Goal: Task Accomplishment & Management: Use online tool/utility

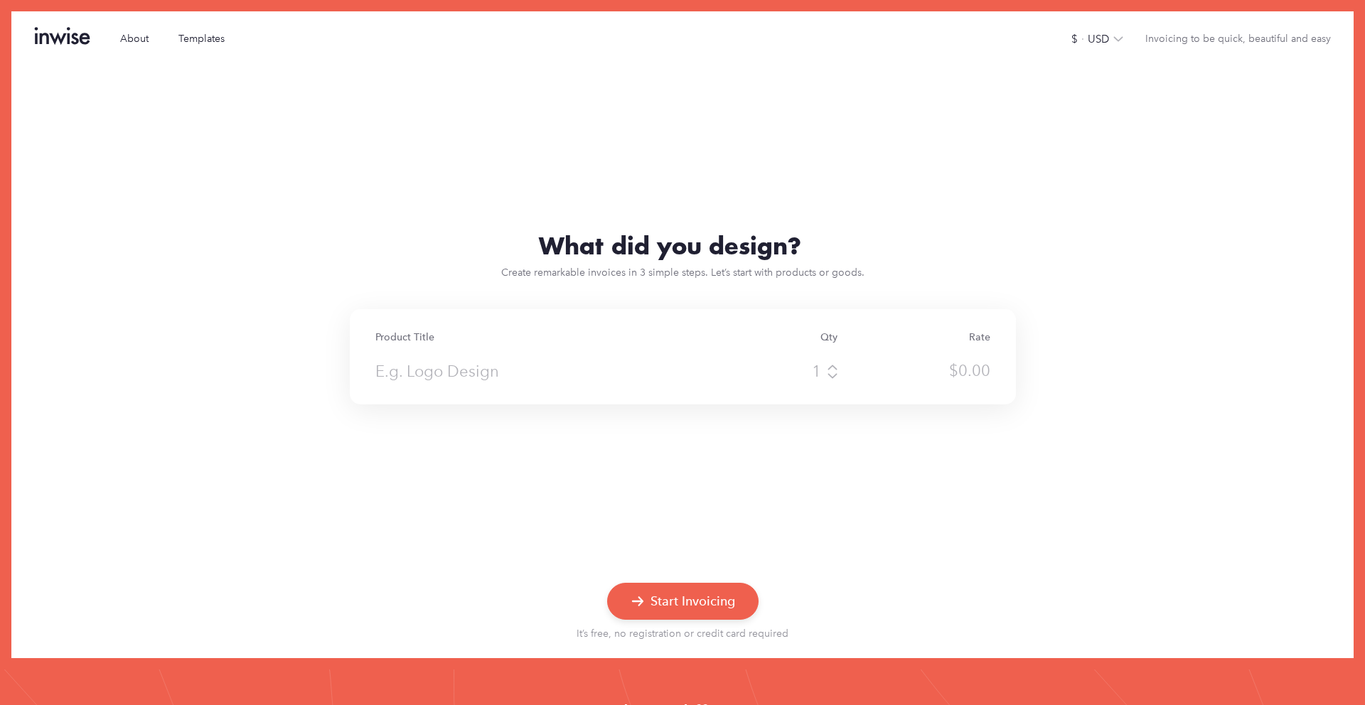
click at [444, 378] on input "text" at bounding box center [528, 372] width 306 height 26
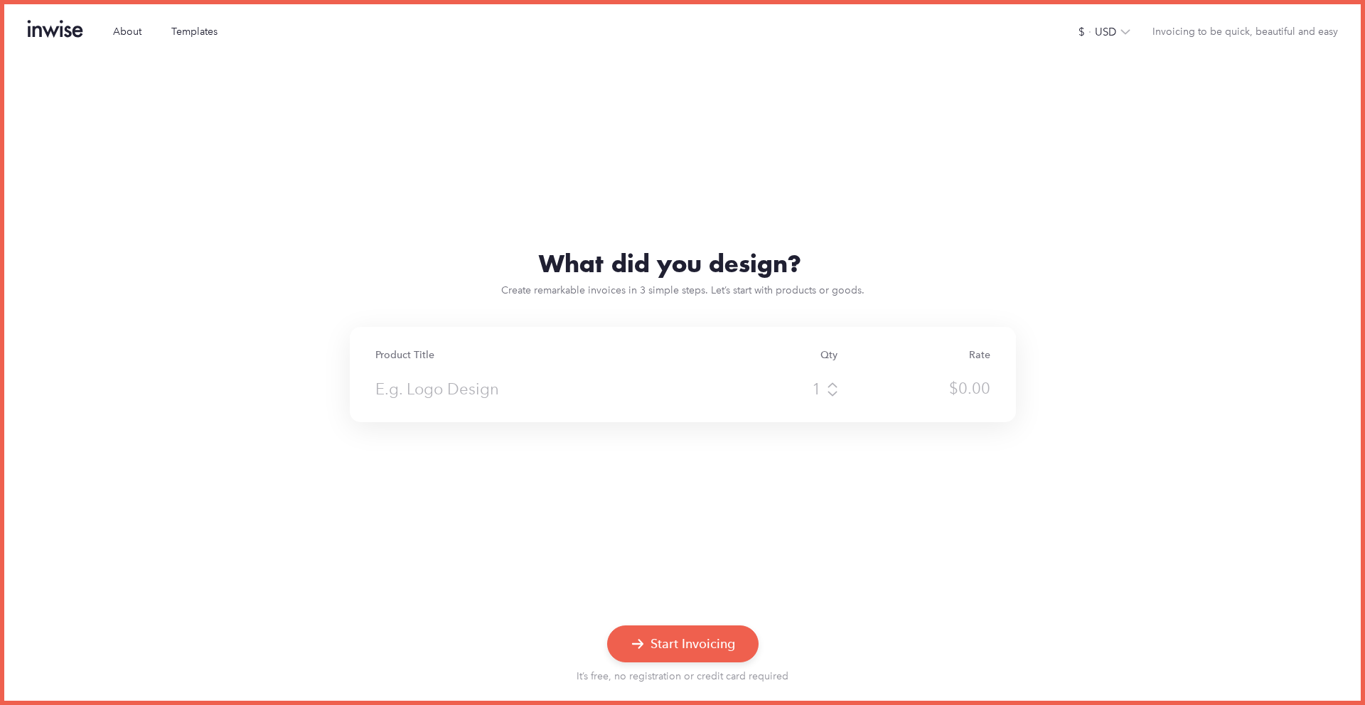
click at [891, 264] on div "What did you design?" at bounding box center [682, 263] width 1356 height 29
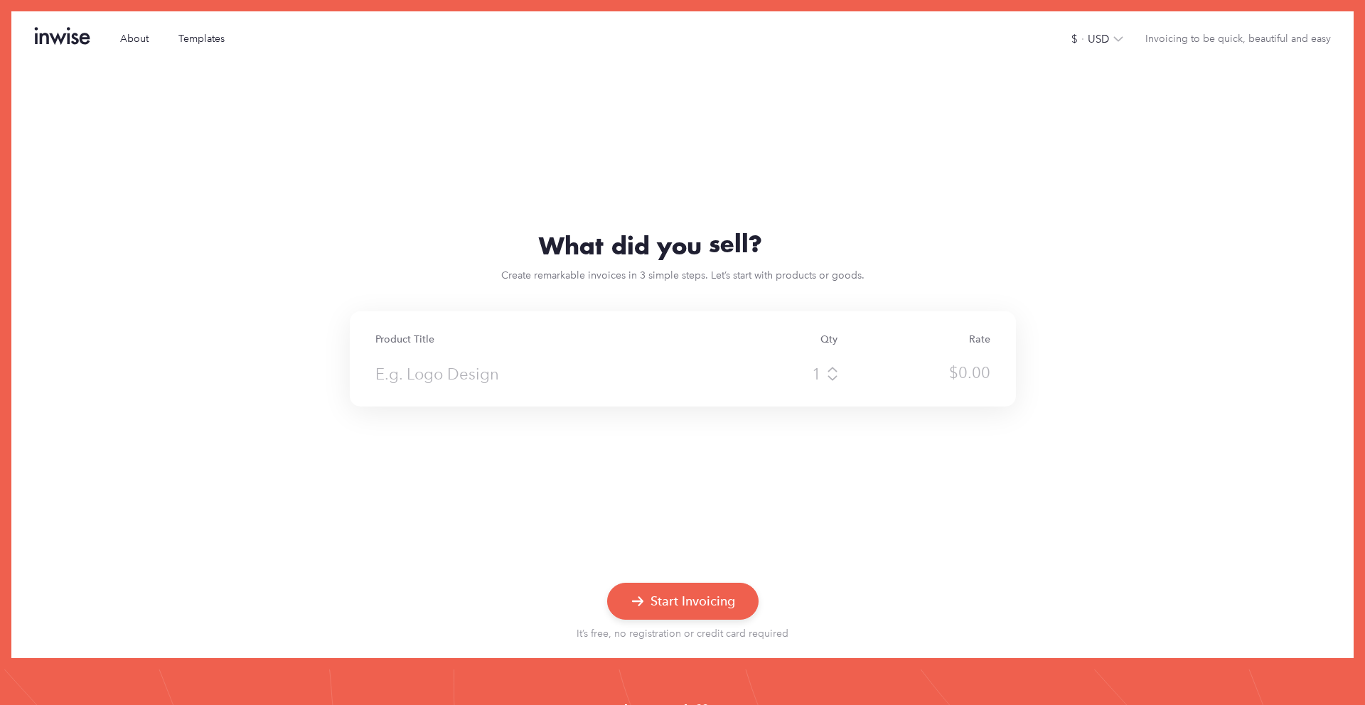
click at [555, 387] on div "$" at bounding box center [674, 374] width 640 height 28
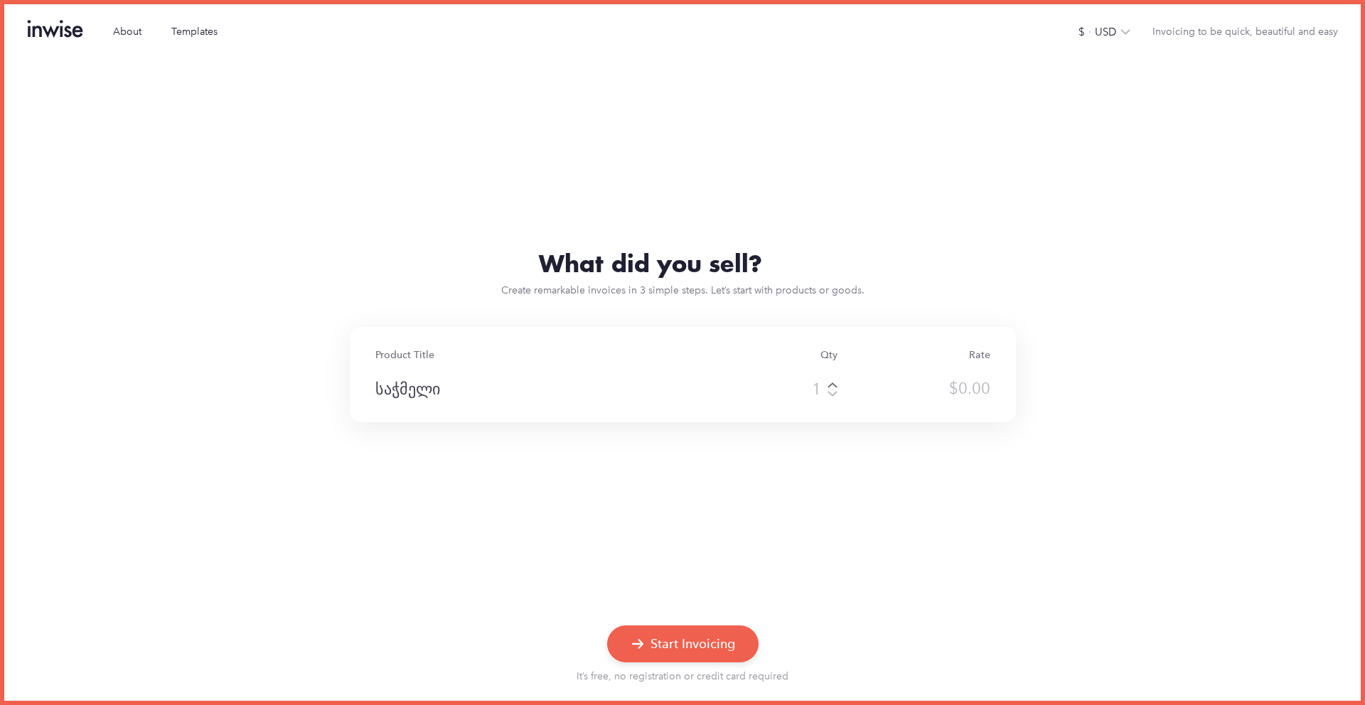
type input "საჭმელი"
click at [834, 385] on icon at bounding box center [832, 385] width 11 height 9
type input "3"
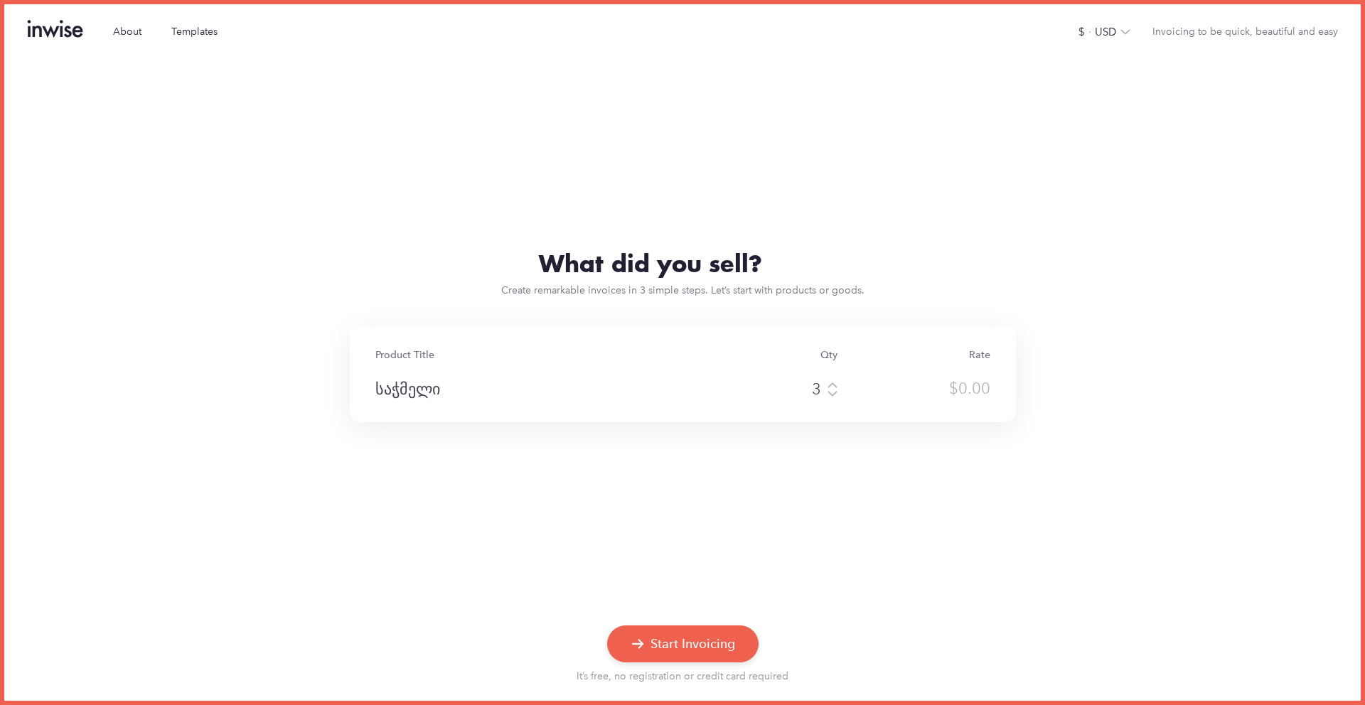
click at [966, 385] on div at bounding box center [974, 390] width 32 height 26
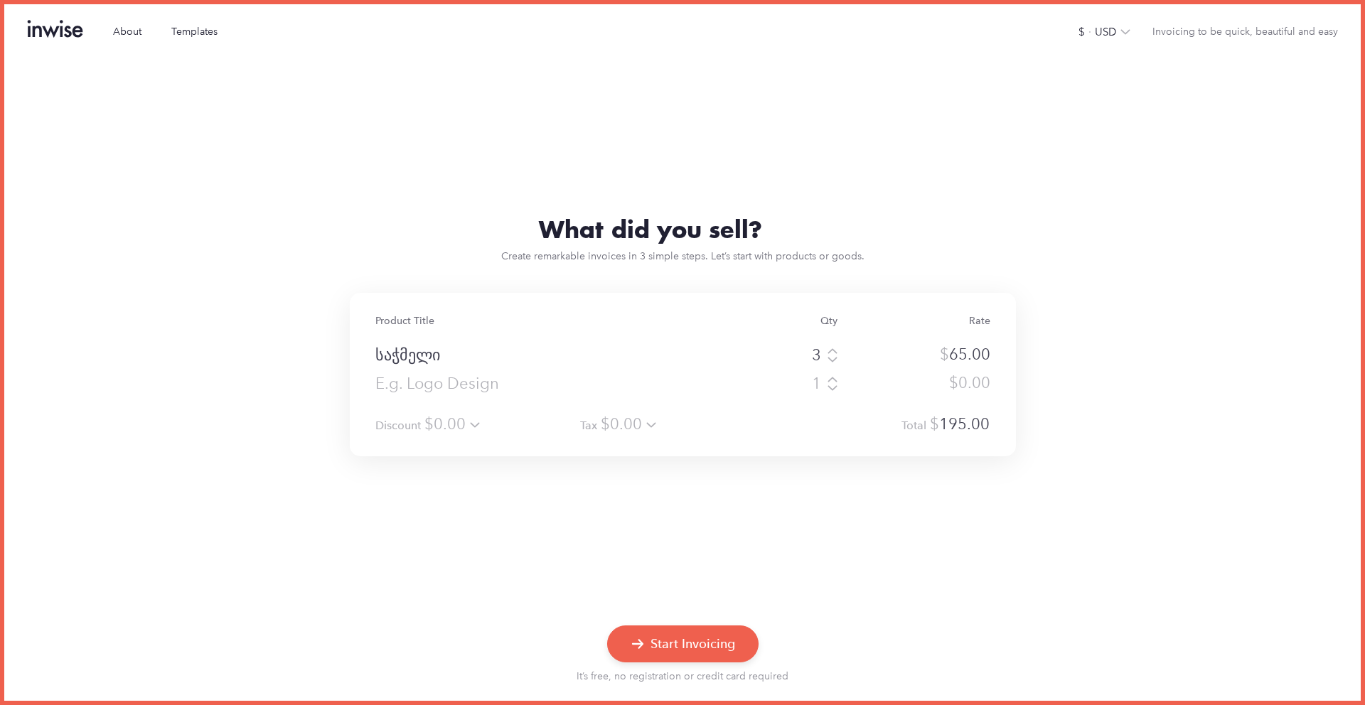
click at [1124, 26] on div "About Templates $ · USD Invoicing to be quick, beautiful and easy" at bounding box center [682, 30] width 1356 height 53
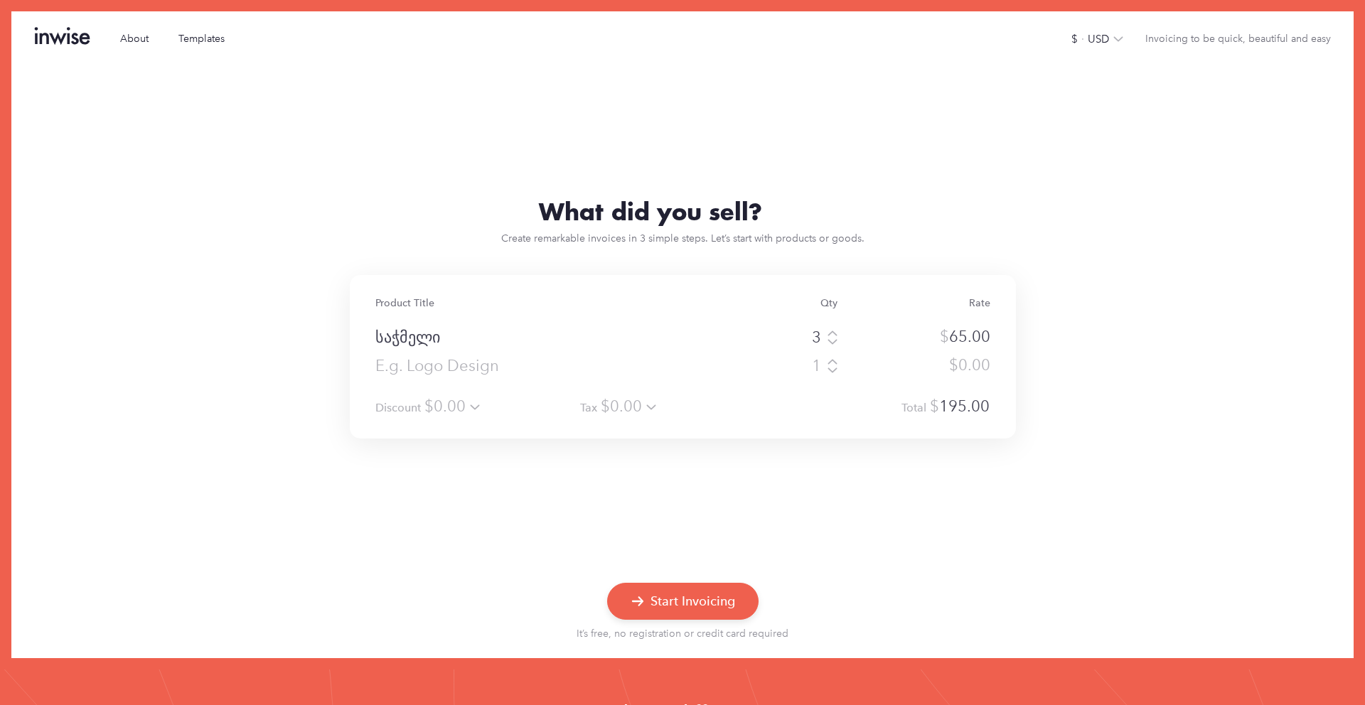
click at [1115, 35] on div at bounding box center [1114, 38] width 11 height 11
click at [1095, 239] on div "₾ · GEL" at bounding box center [1074, 240] width 41 height 15
click at [1160, 415] on div "What did you trade? Create remarkable invoices in 3 simple steps. Let’s start w…" at bounding box center [682, 318] width 1342 height 246
click at [473, 377] on input "text" at bounding box center [528, 368] width 306 height 26
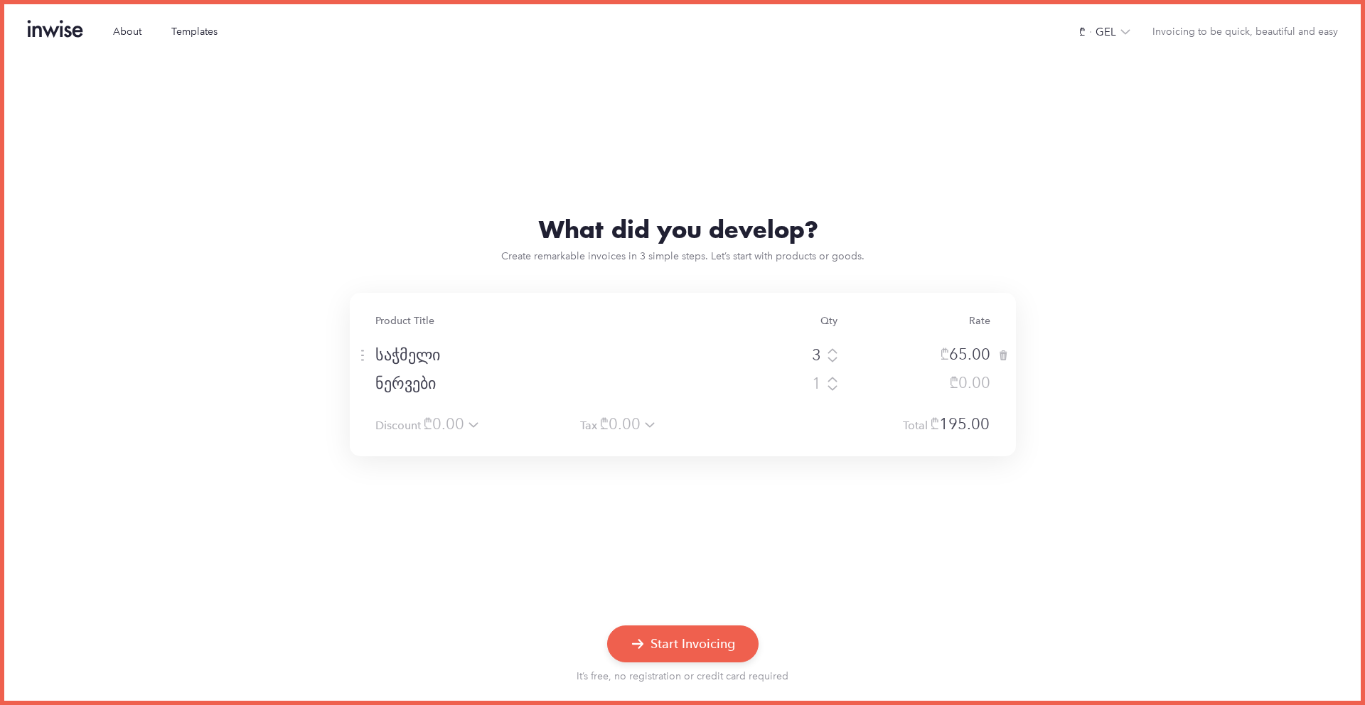
type input "ნერვები"
click at [969, 395] on div at bounding box center [974, 384] width 32 height 26
click at [1039, 520] on div at bounding box center [682, 535] width 1356 height 158
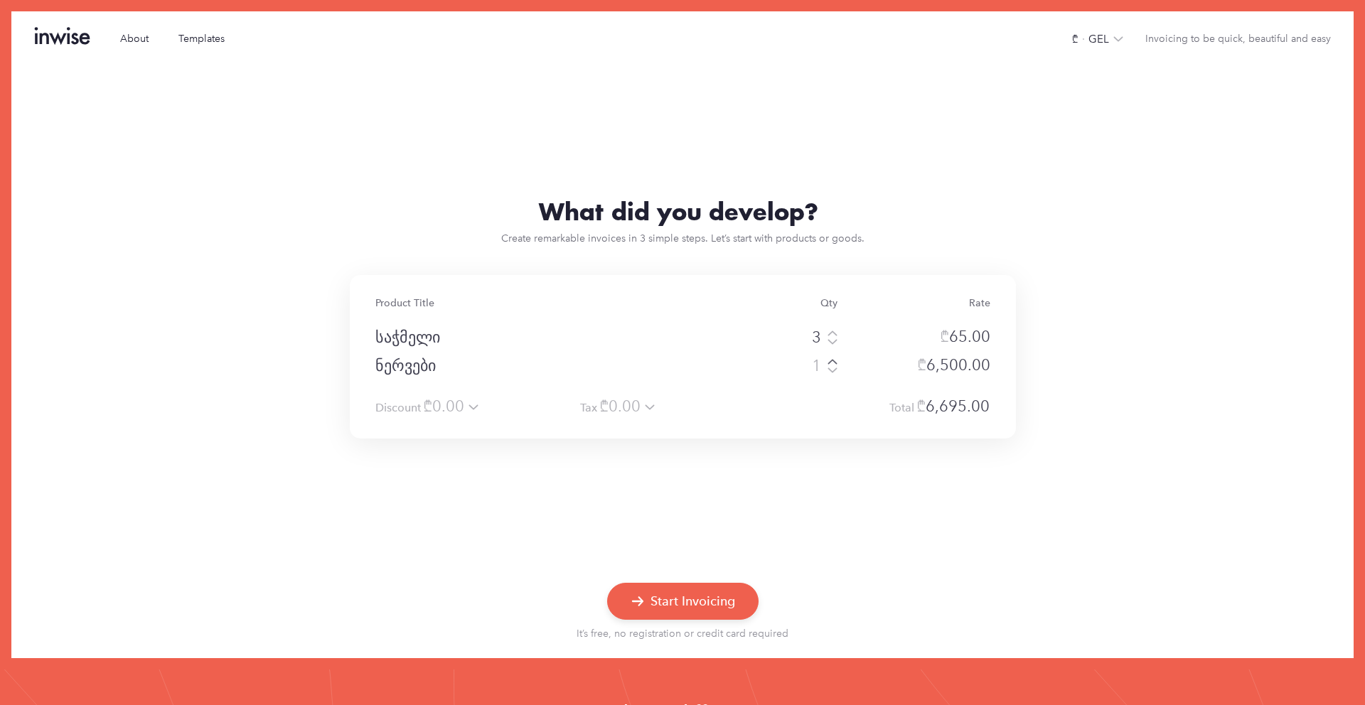
click at [830, 361] on icon at bounding box center [832, 362] width 11 height 9
type input "1"
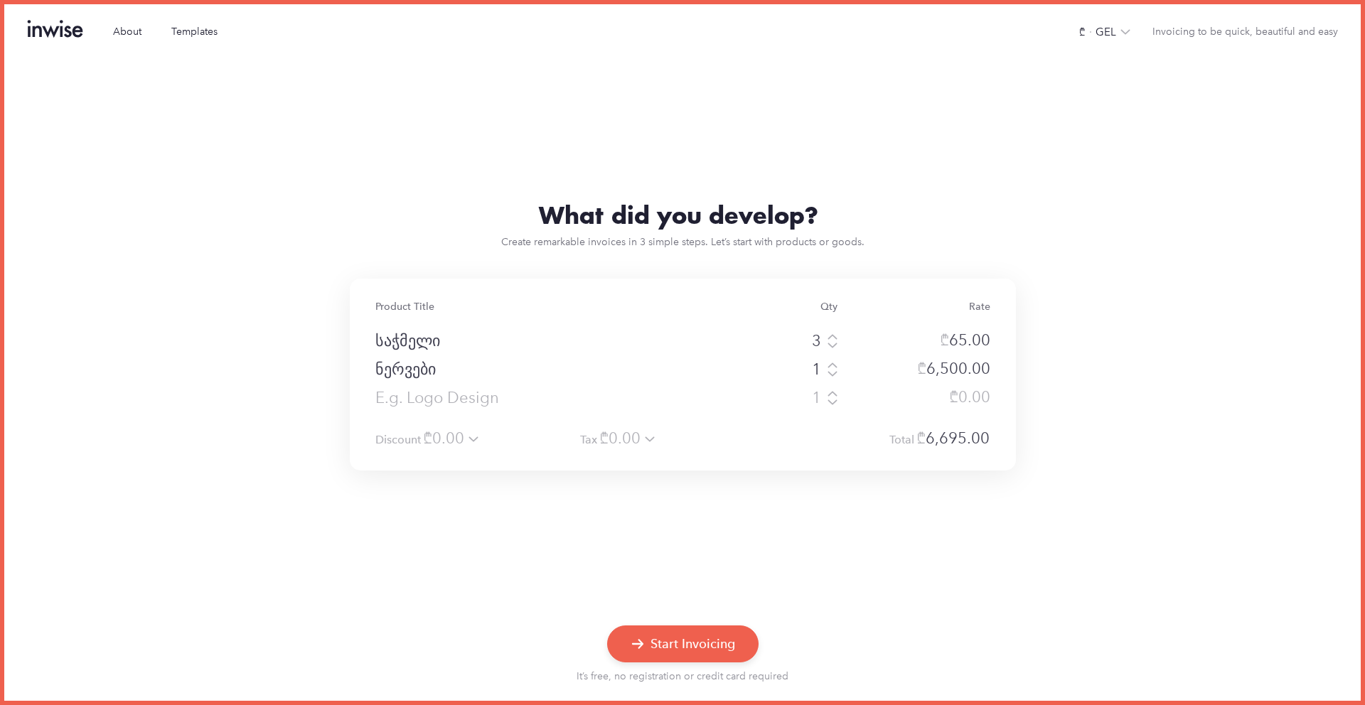
click at [439, 404] on input "text" at bounding box center [528, 398] width 306 height 26
click at [876, 530] on div at bounding box center [682, 543] width 1356 height 144
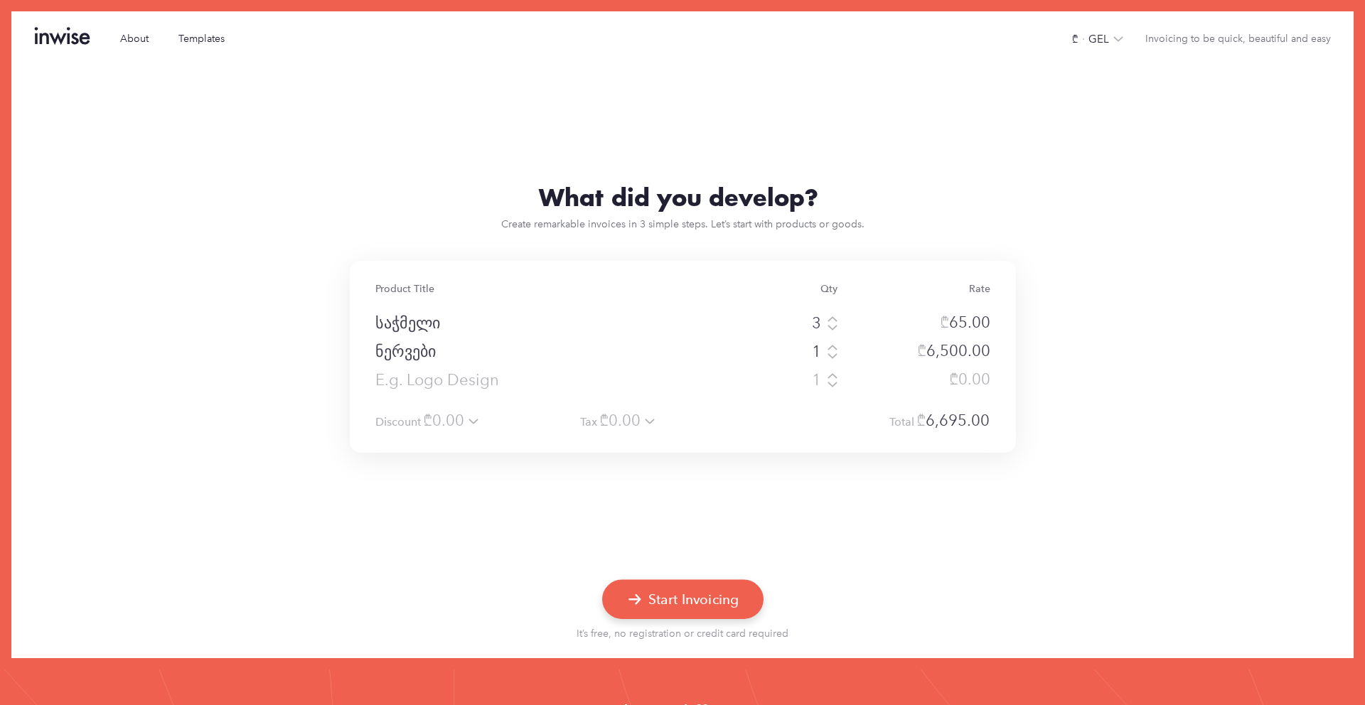
click at [704, 596] on button "Start Invoicing" at bounding box center [682, 598] width 161 height 39
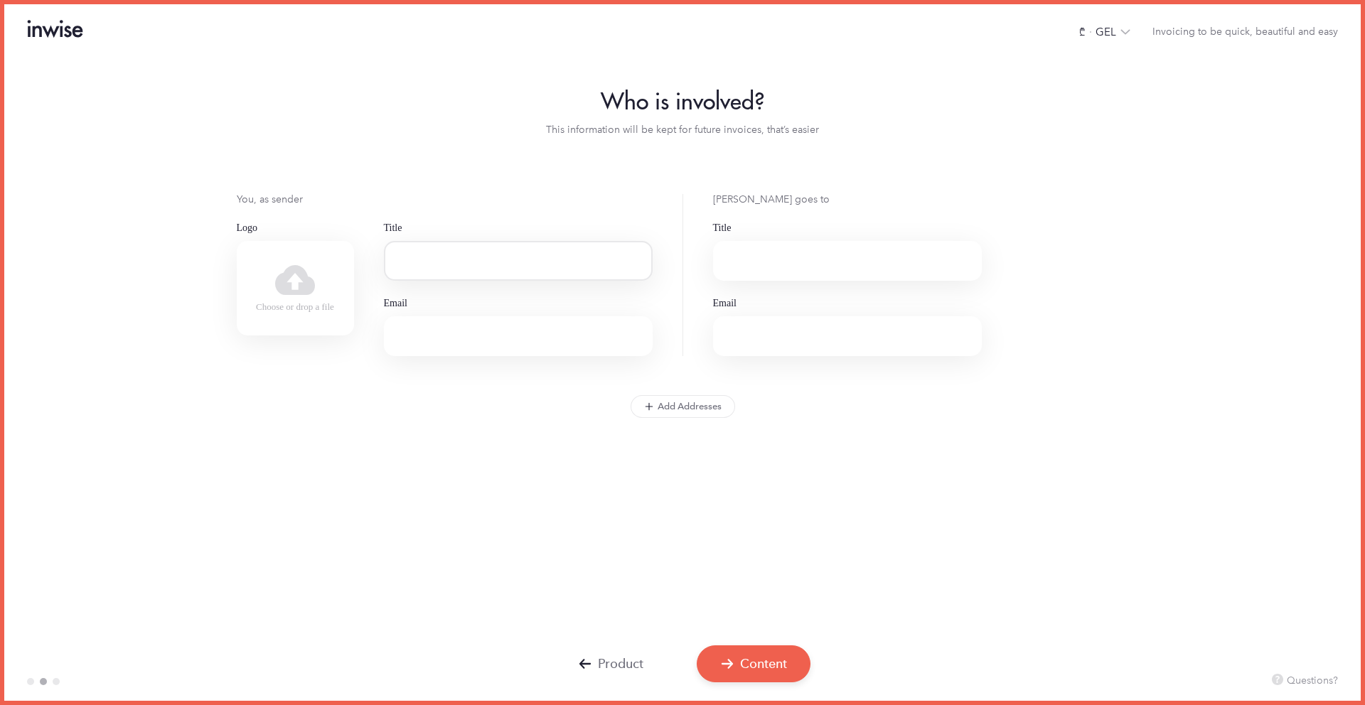
click at [473, 260] on input "Title" at bounding box center [518, 261] width 269 height 40
type input "ნიკა"
type input "[EMAIL_ADDRESS][DOMAIN_NAME]"
click at [862, 272] on input "Title" at bounding box center [847, 261] width 269 height 40
type input "გოჩა"
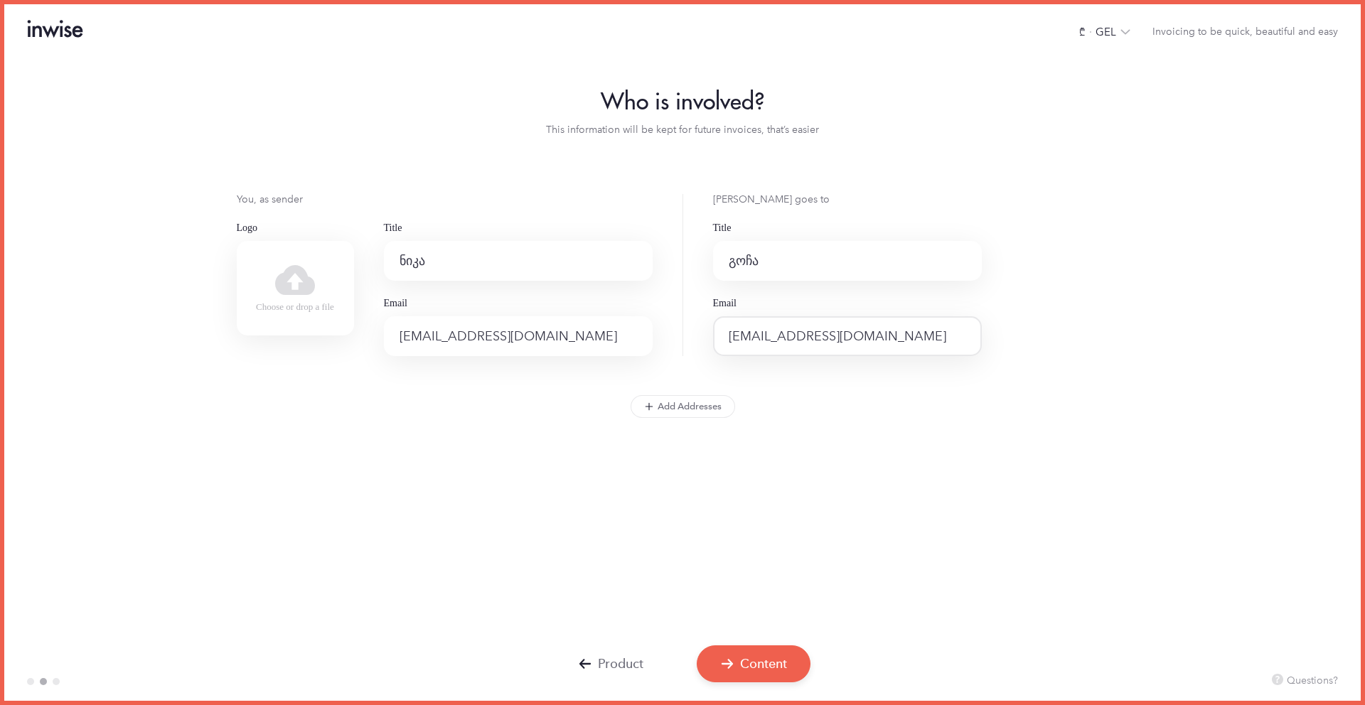
type input "[EMAIL_ADDRESS][DOMAIN_NAME]"
click button "Add Addresses" at bounding box center [683, 406] width 104 height 23
click at [727, 677] on button "Content" at bounding box center [753, 662] width 121 height 39
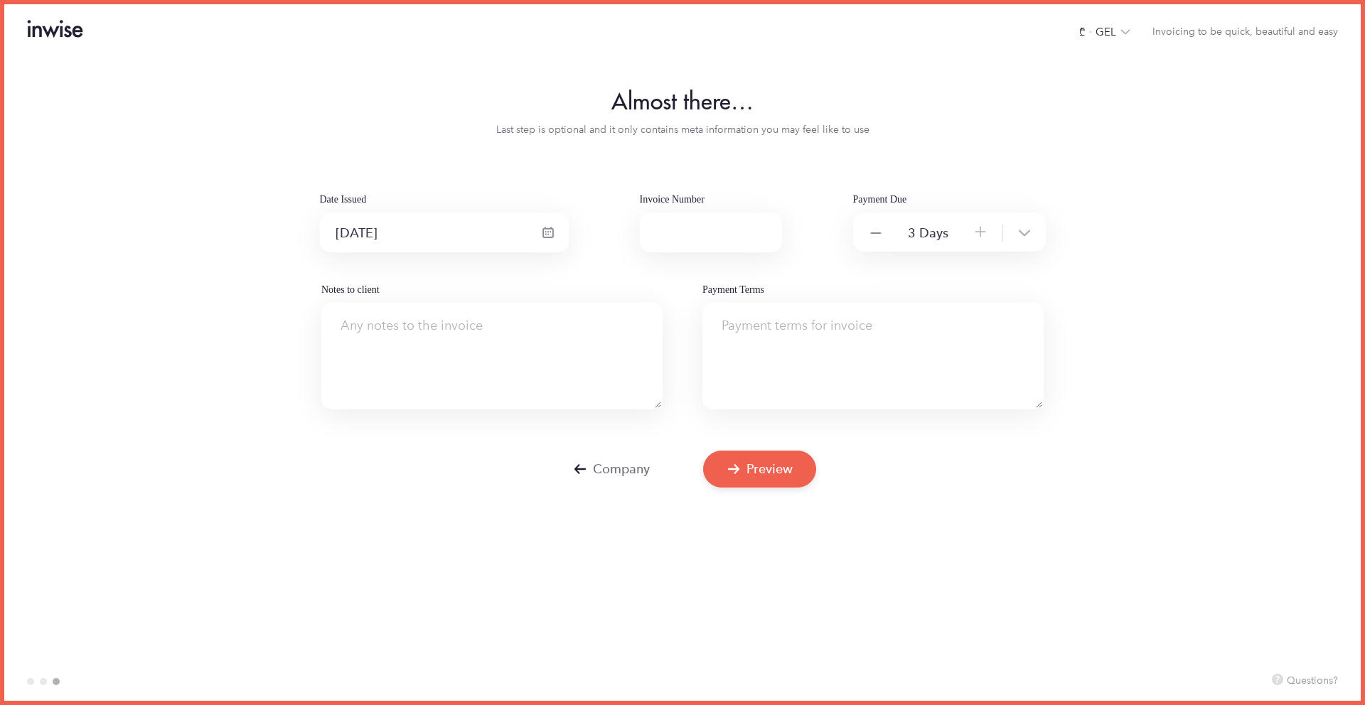
click at [881, 239] on icon at bounding box center [876, 233] width 14 height 14
click at [1029, 237] on icon at bounding box center [1025, 233] width 14 height 14
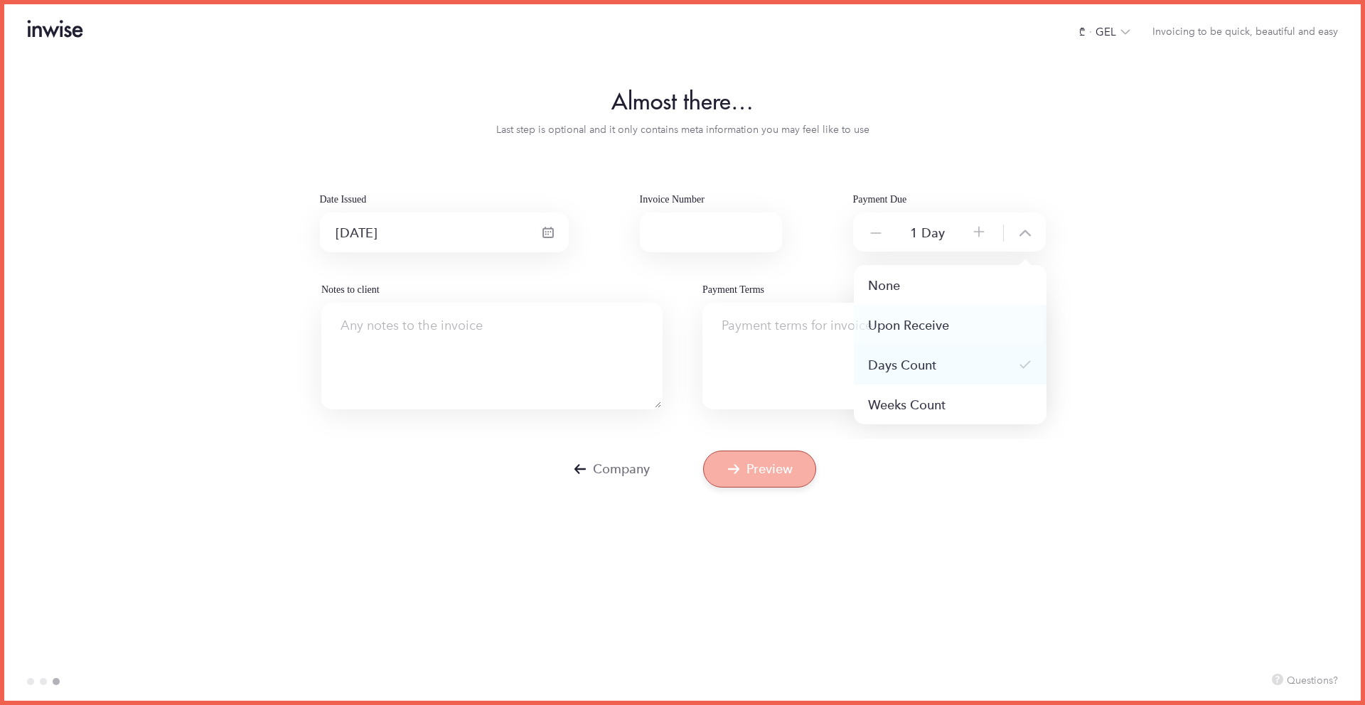
click at [965, 331] on div "Upon Receive" at bounding box center [950, 325] width 193 height 40
click at [1122, 357] on div "Date Issued [DATE] Invoice Number Payment Due Upon Receive Notes to client Paym…" at bounding box center [682, 301] width 1356 height 215
click at [675, 237] on input "Invoice Number" at bounding box center [711, 233] width 142 height 40
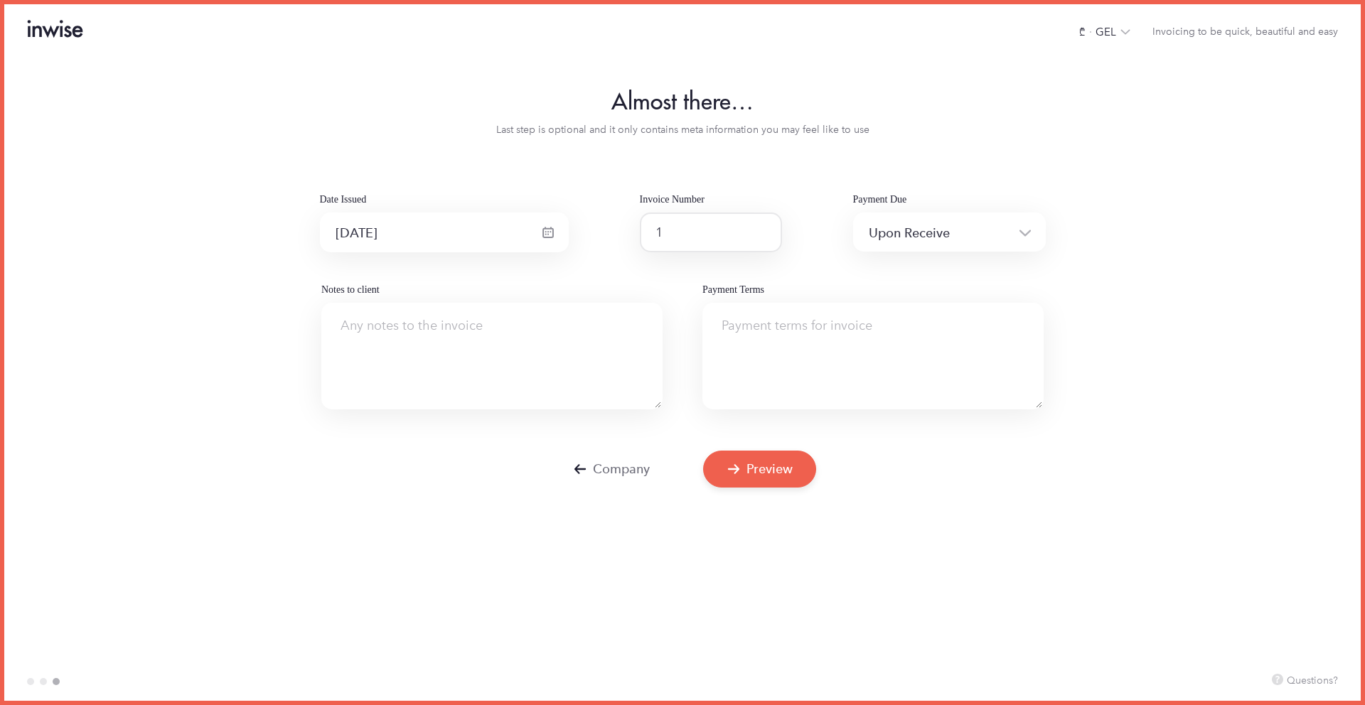
type input "1"
click at [949, 468] on div "Company Preview" at bounding box center [682, 469] width 1356 height 37
click at [786, 466] on button "Preview" at bounding box center [759, 467] width 120 height 39
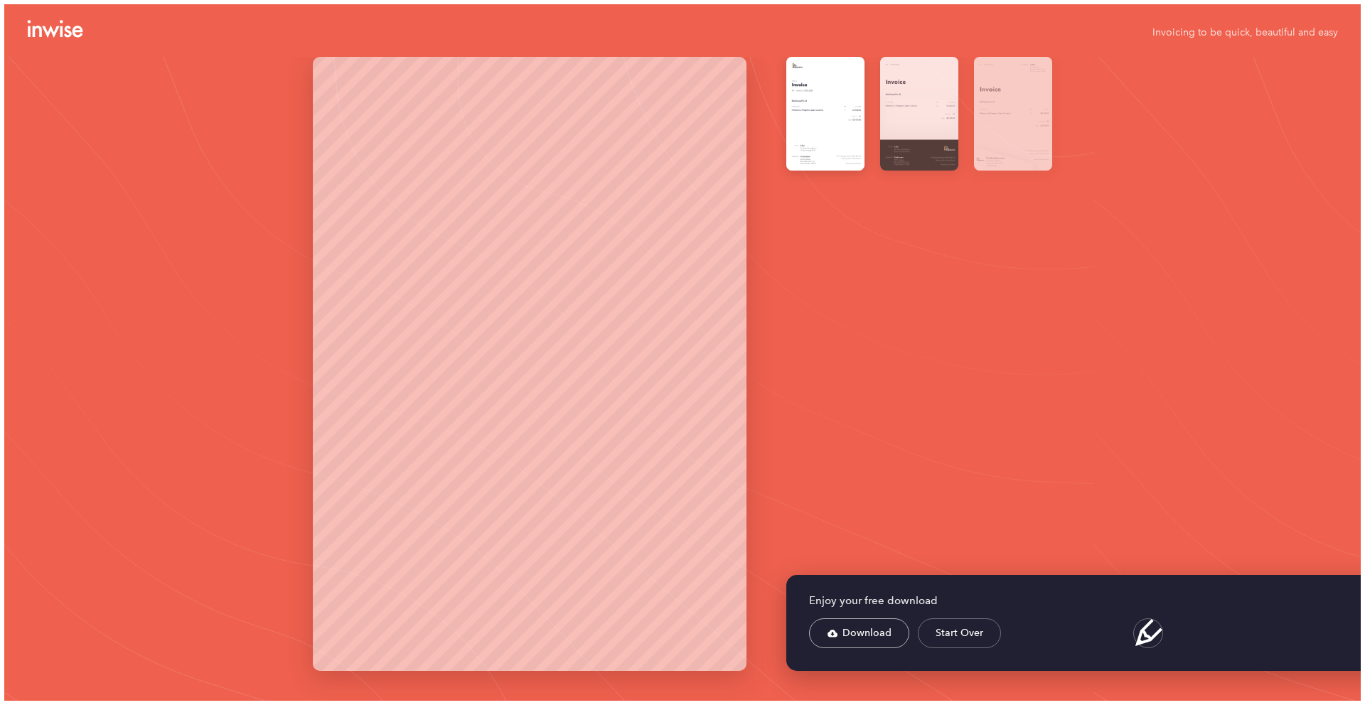
click at [915, 131] on div at bounding box center [919, 114] width 78 height 114
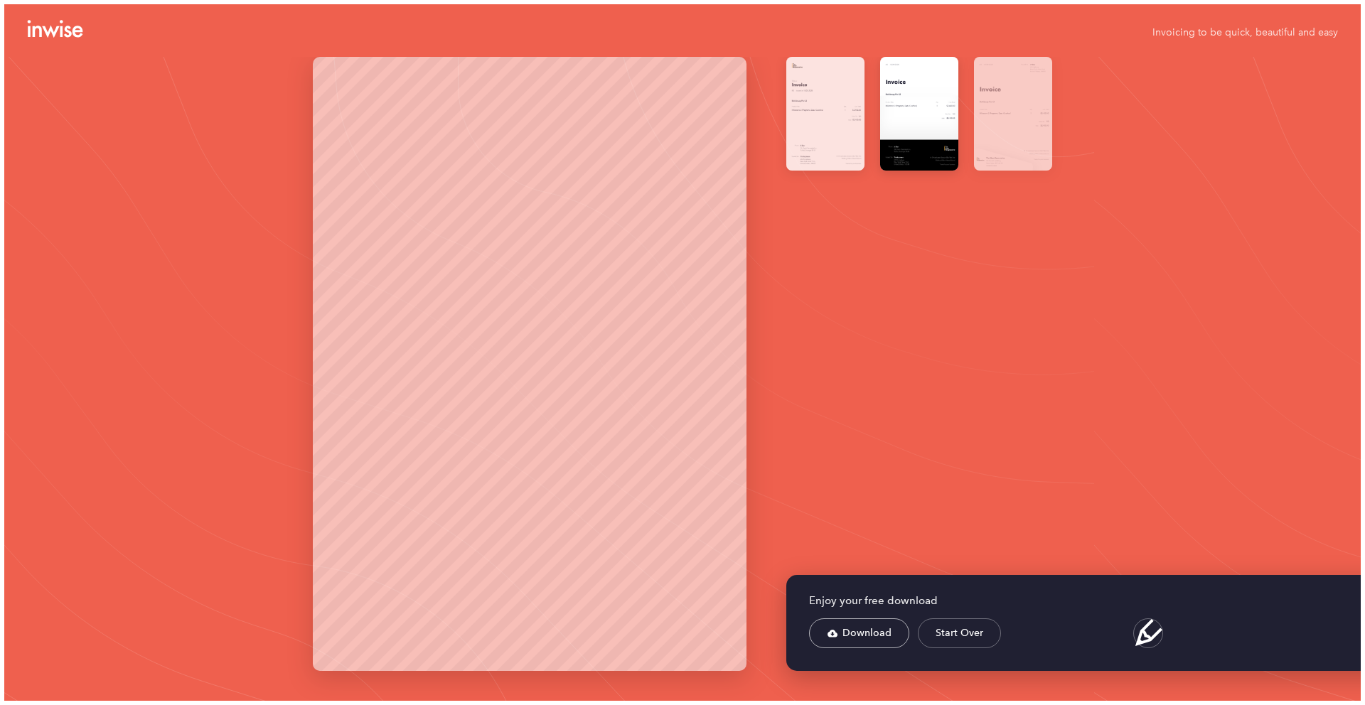
click at [833, 130] on div at bounding box center [825, 114] width 78 height 114
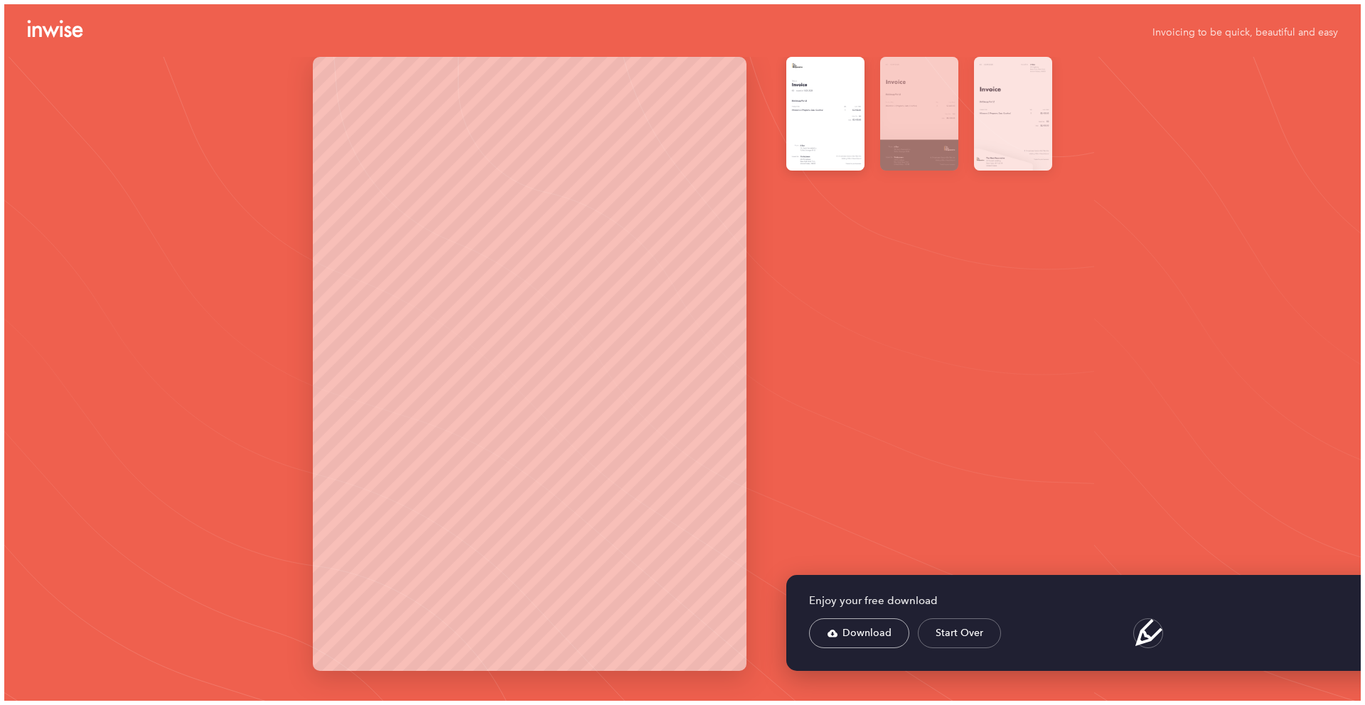
click at [1031, 124] on div at bounding box center [1013, 114] width 78 height 114
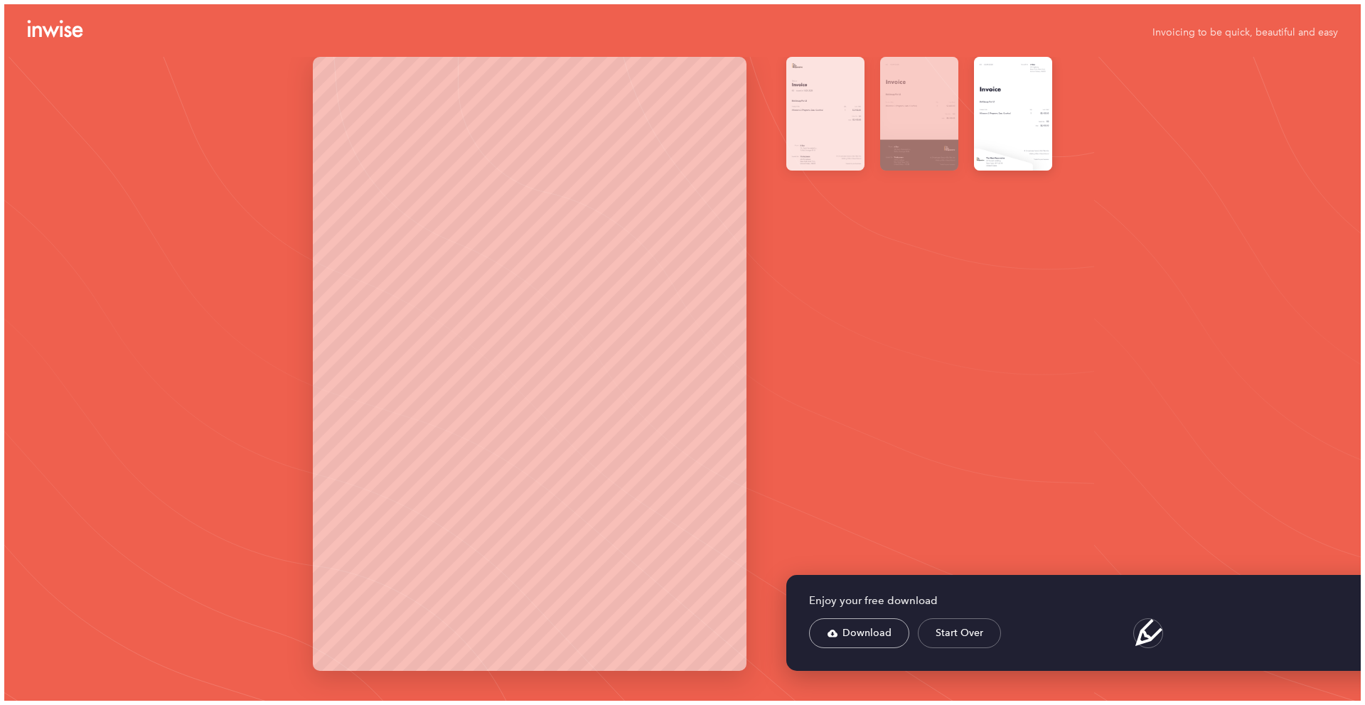
click at [820, 139] on div at bounding box center [825, 114] width 78 height 114
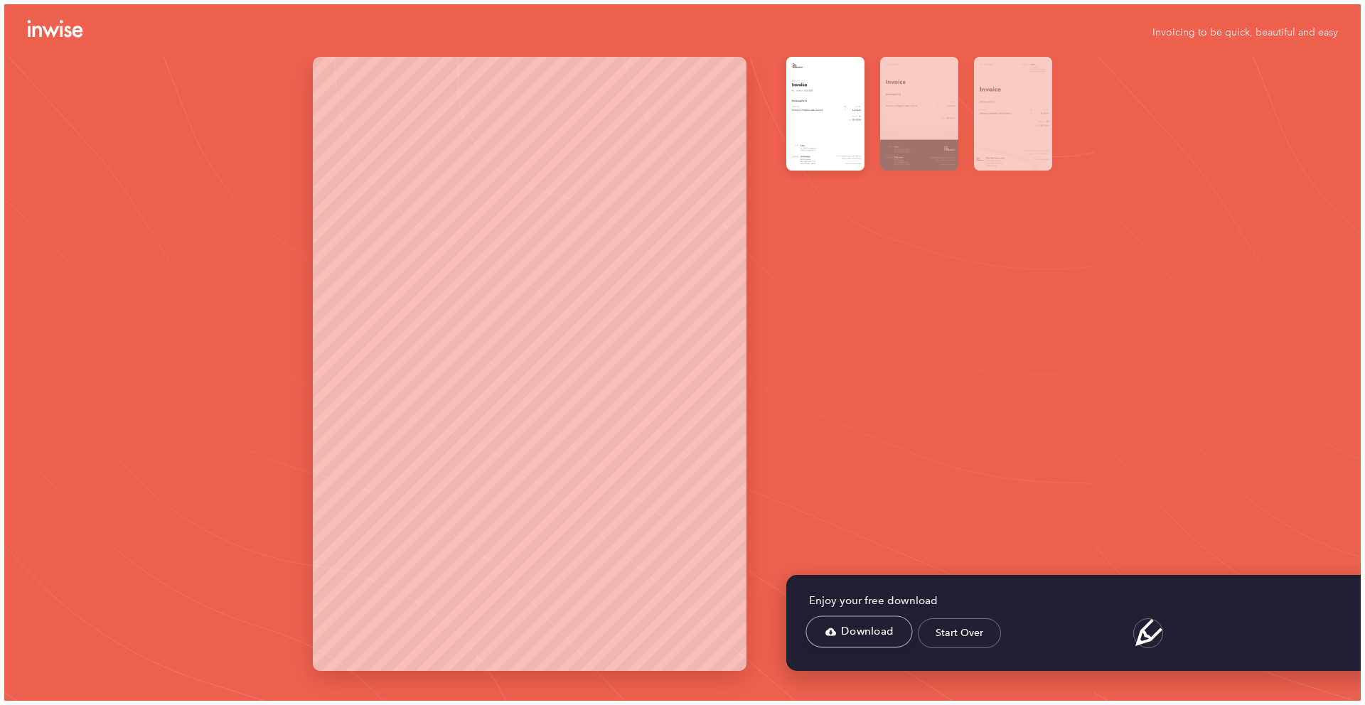
click at [862, 631] on link "Download" at bounding box center [859, 632] width 107 height 32
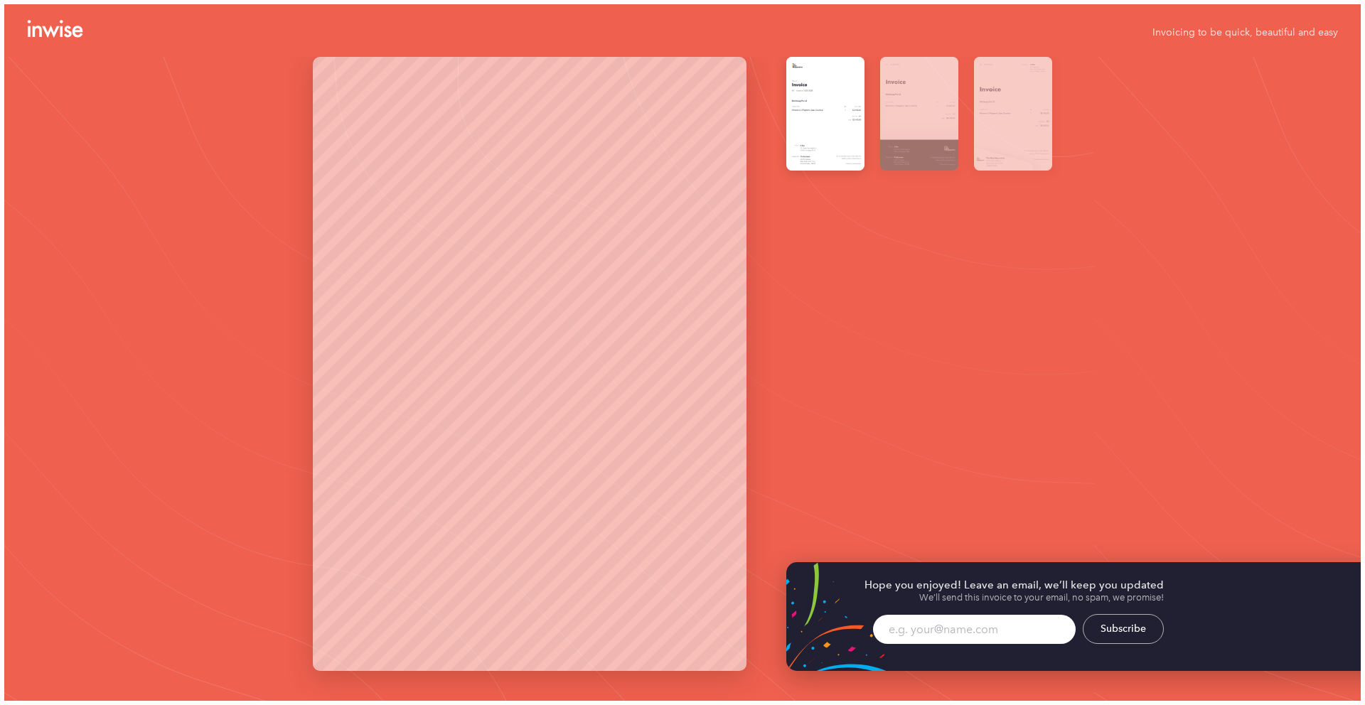
click at [1128, 304] on div "Hope you enjoyed! Leave an email, we’ll keep you updated We’ll send this invoic…" at bounding box center [682, 379] width 1356 height 644
click at [841, 132] on div at bounding box center [825, 114] width 78 height 114
click at [73, 35] on icon at bounding box center [55, 29] width 56 height 18
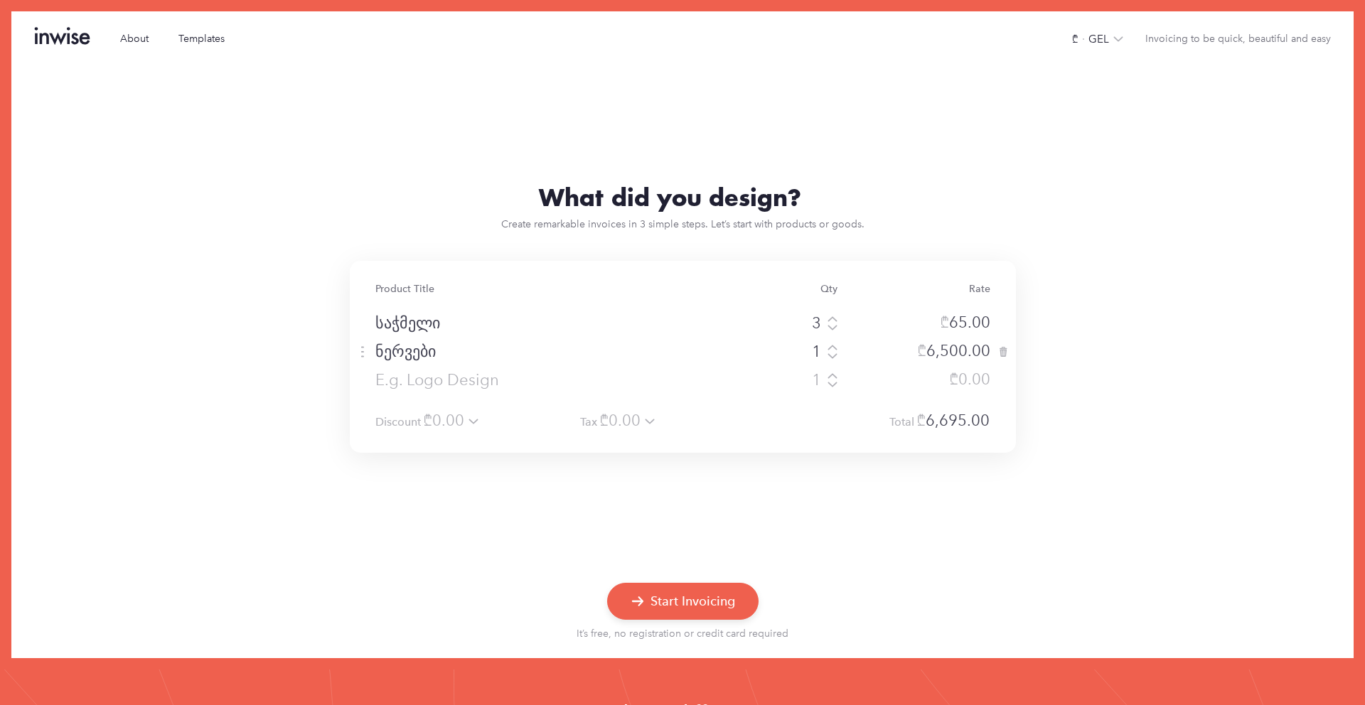
click at [418, 359] on input "ნერვები" at bounding box center [528, 352] width 306 height 26
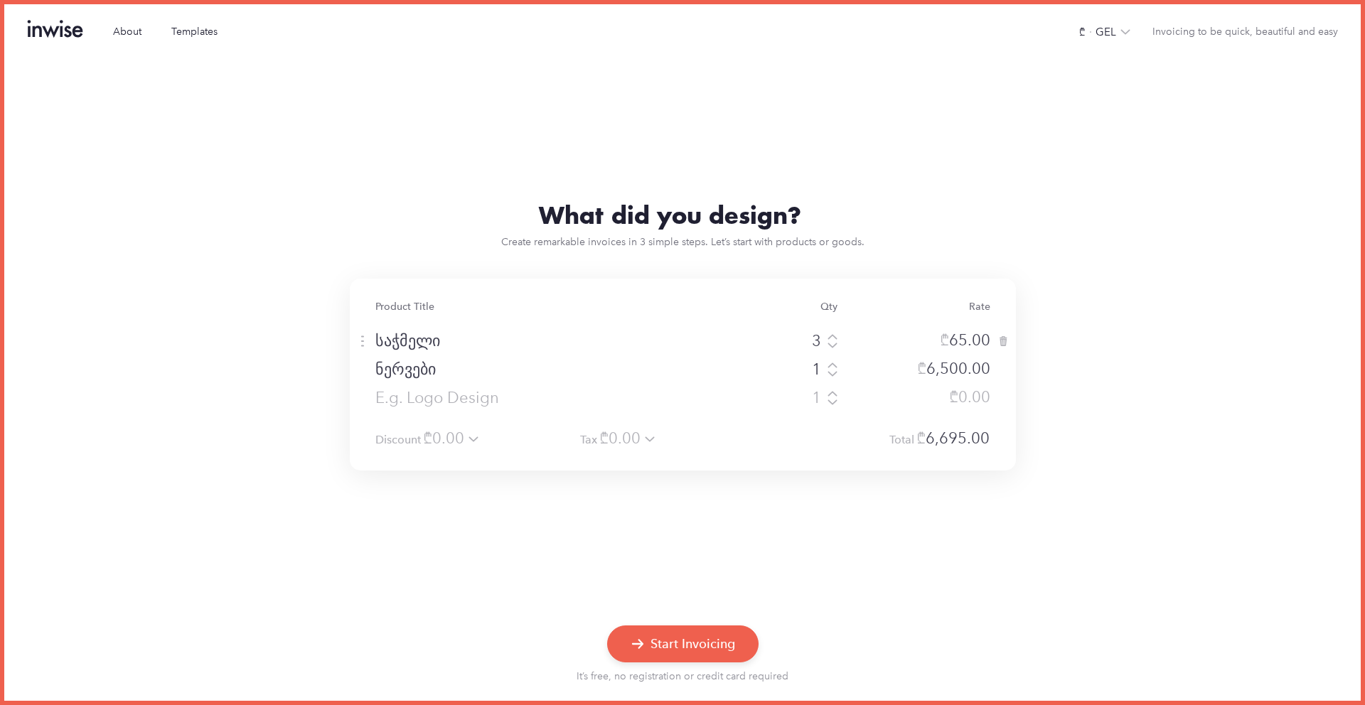
click at [418, 317] on div at bounding box center [683, 320] width 666 height 14
click at [417, 345] on input "საჭმელი" at bounding box center [528, 341] width 306 height 26
type input "sachmeli"
type input "nervebi"
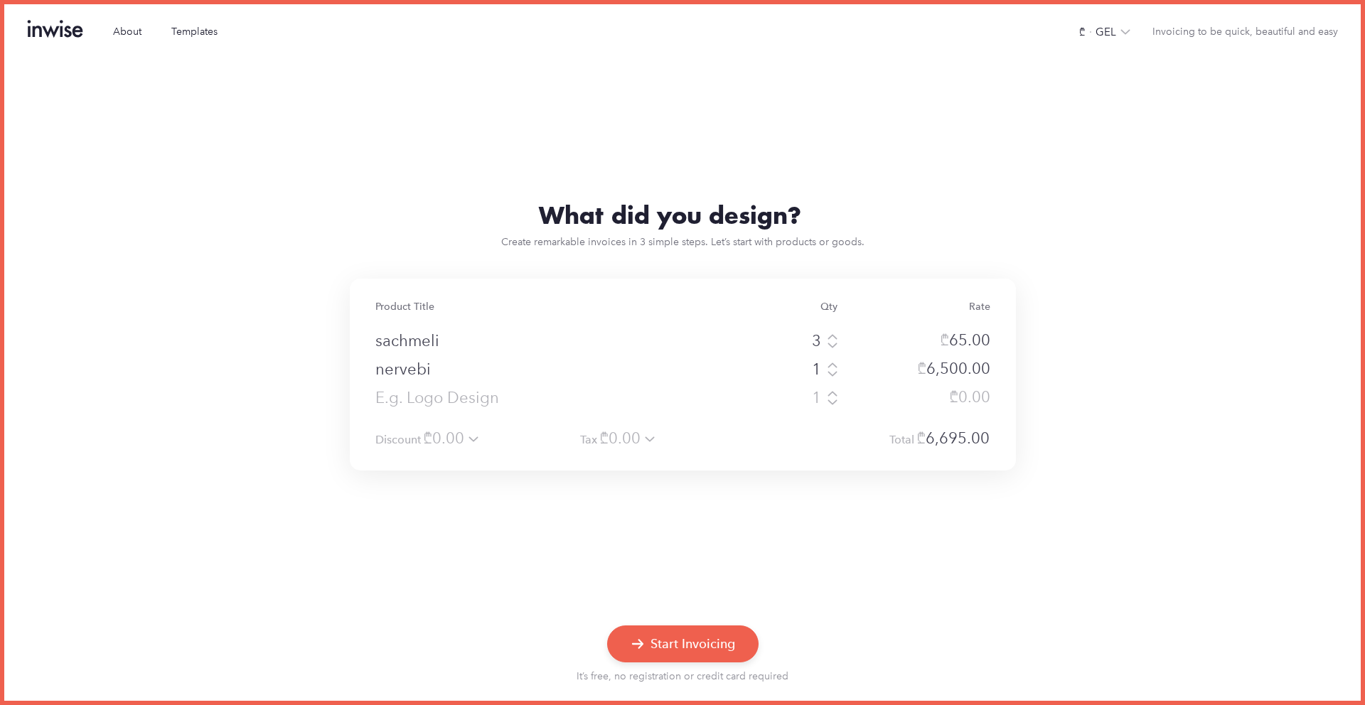
click at [838, 554] on div at bounding box center [682, 543] width 1356 height 144
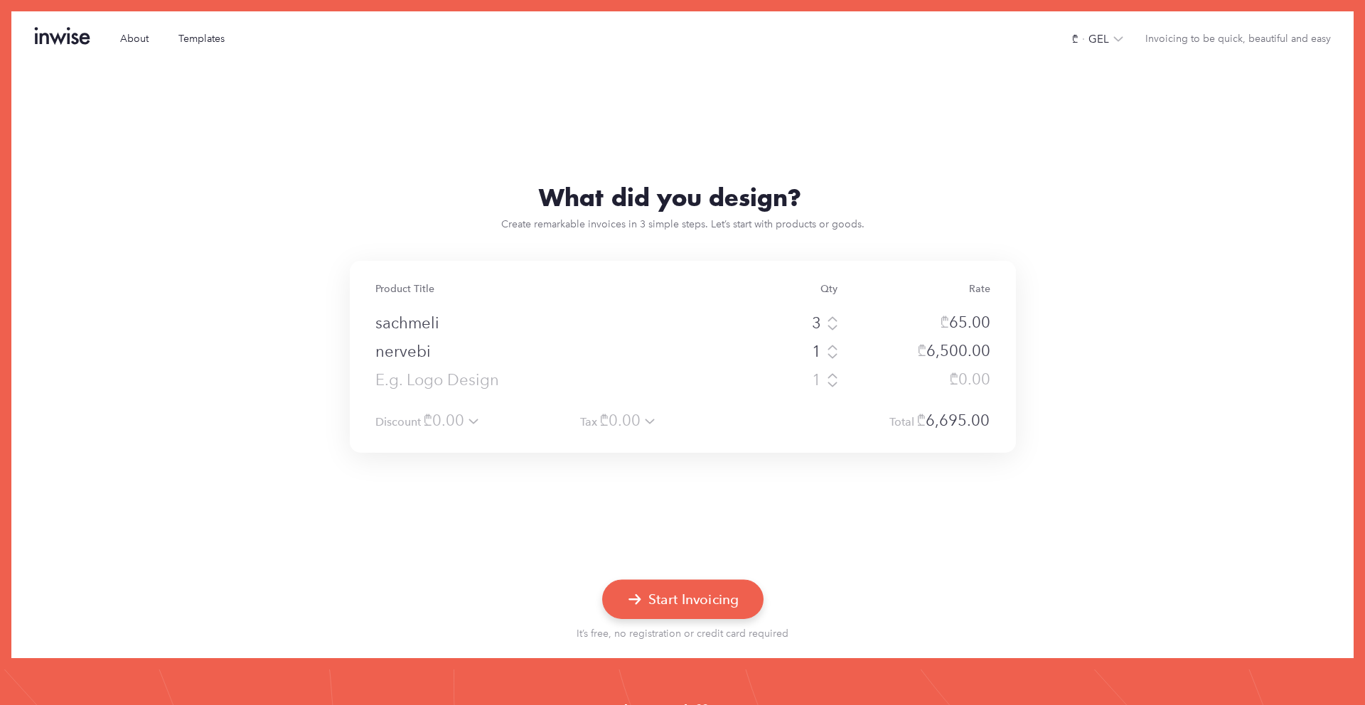
click at [659, 599] on button "Start Invoicing" at bounding box center [682, 598] width 161 height 39
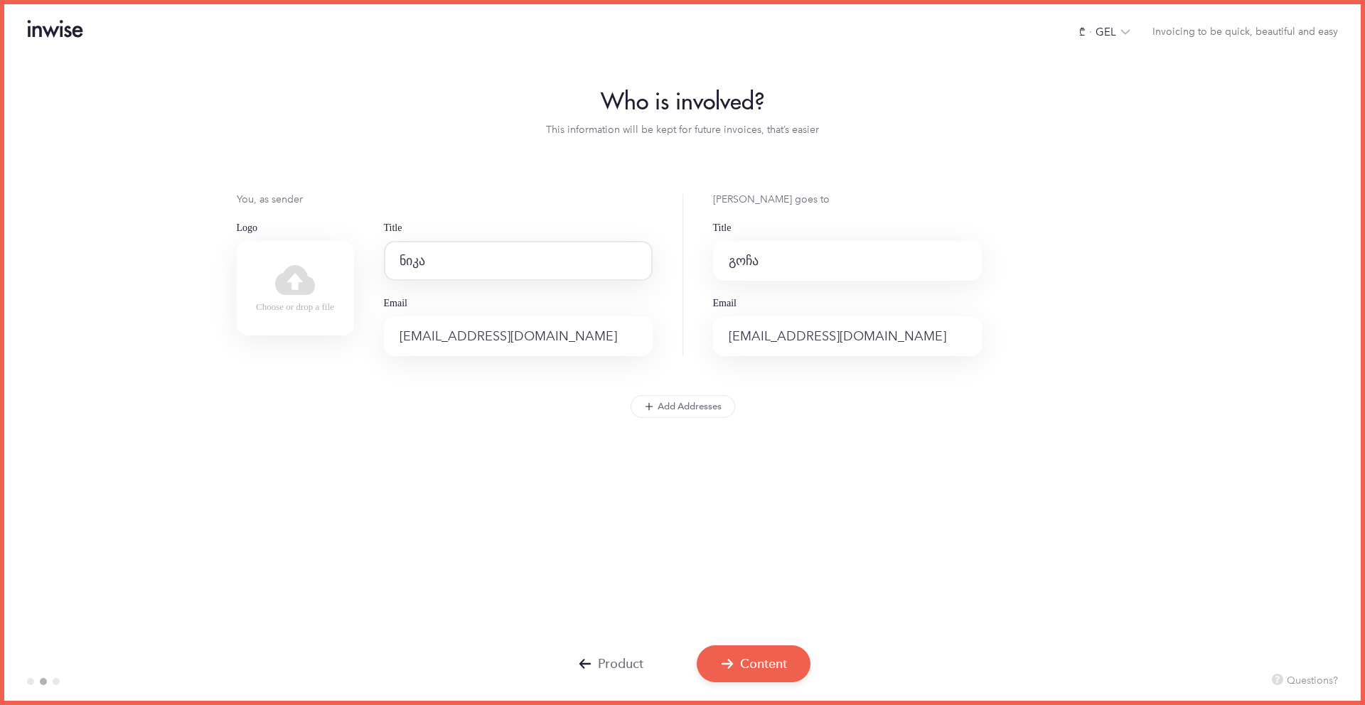
click at [458, 251] on input "ნიკა" at bounding box center [518, 261] width 269 height 40
type input "nika"
type input "gocha"
click at [776, 653] on button "Content" at bounding box center [753, 662] width 121 height 39
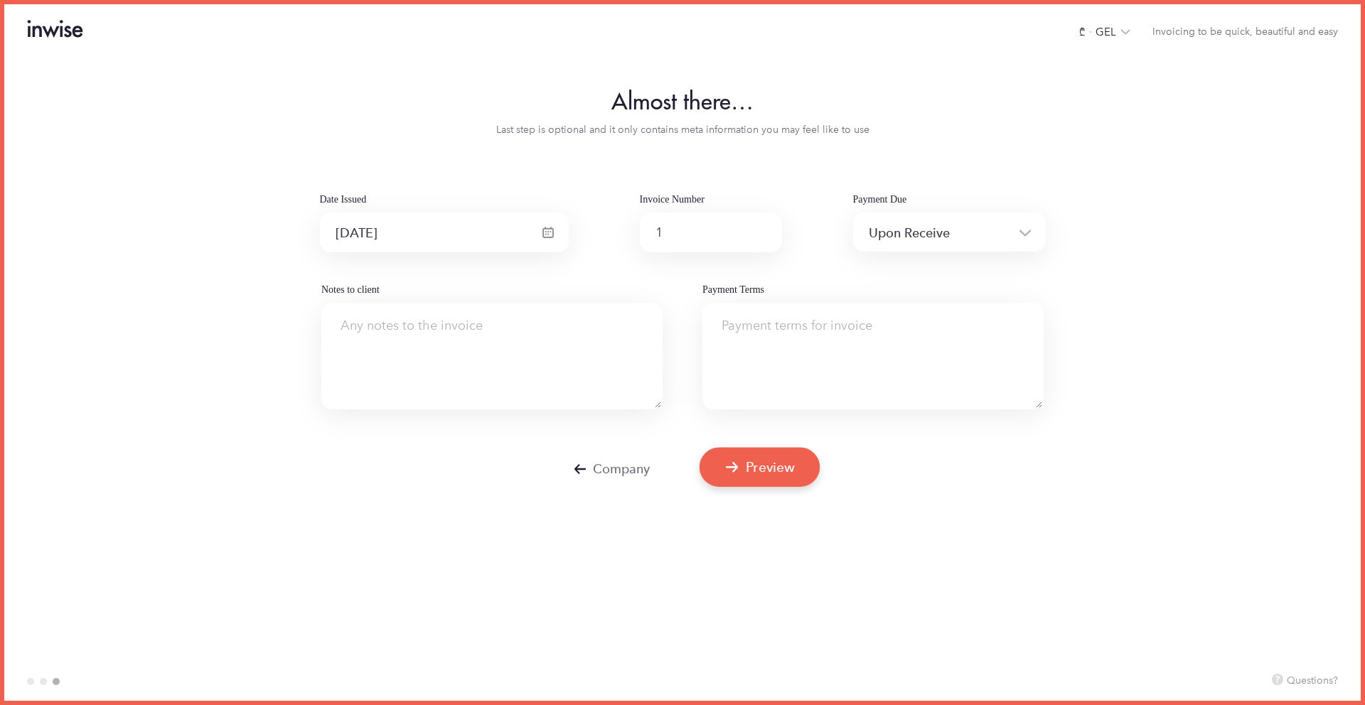
click at [781, 477] on button "Preview" at bounding box center [759, 467] width 120 height 39
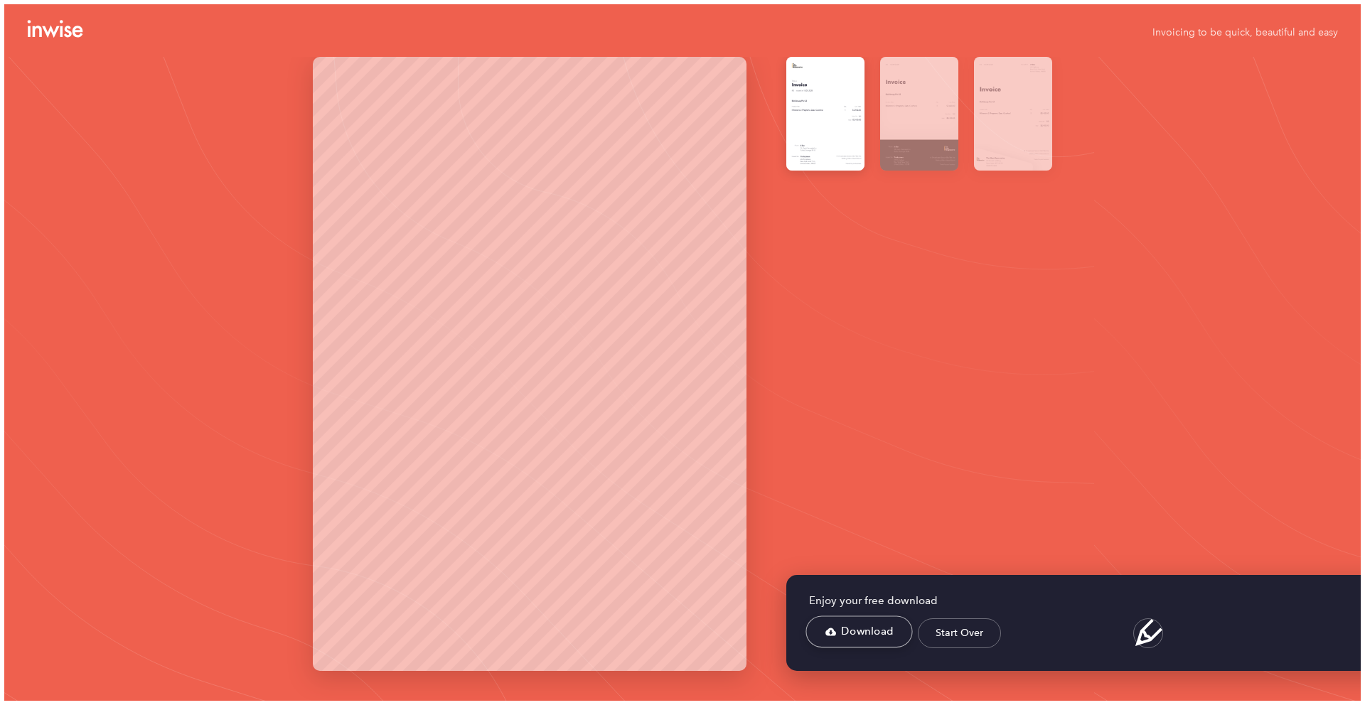
click at [869, 628] on link "Download" at bounding box center [859, 632] width 107 height 32
